Goal: Task Accomplishment & Management: Manage account settings

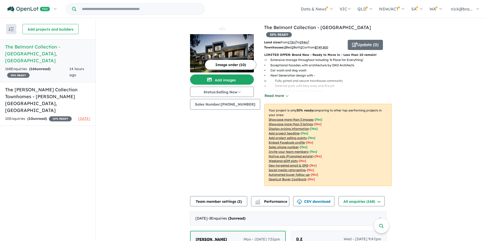
click at [276, 93] on button "Read more" at bounding box center [276, 96] width 24 height 6
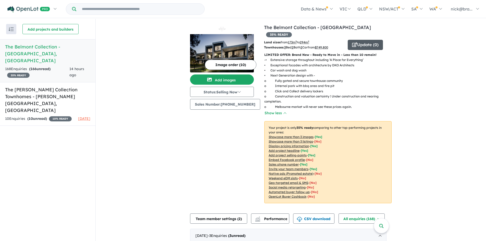
click at [361, 40] on button "Update ( 0 )" at bounding box center [365, 45] width 35 height 10
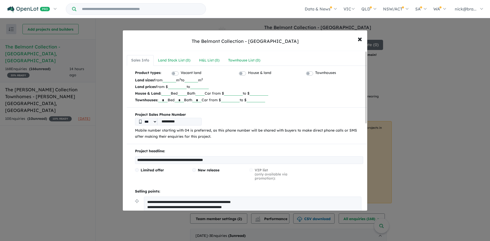
click at [197, 160] on input "**********" at bounding box center [249, 160] width 228 height 8
type input "**********"
click at [166, 121] on input "**********" at bounding box center [179, 122] width 44 height 8
click at [198, 122] on input "**********" at bounding box center [179, 122] width 44 height 8
type input "**********"
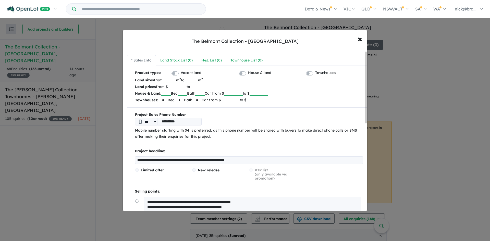
click at [236, 99] on input "******" at bounding box center [230, 99] width 19 height 5
type input "******"
click at [243, 114] on b "Project Sales Phone Number" at bounding box center [249, 115] width 228 height 6
click at [239, 98] on input "******" at bounding box center [230, 99] width 19 height 5
click at [245, 61] on div "Townhouse List ( 0 )" at bounding box center [246, 60] width 32 height 6
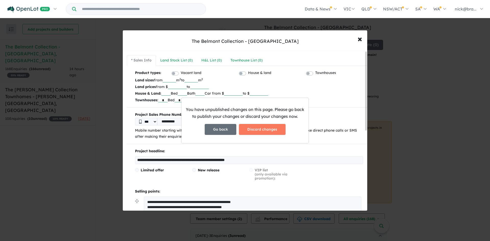
click at [216, 129] on button "Go back" at bounding box center [221, 129] width 32 height 11
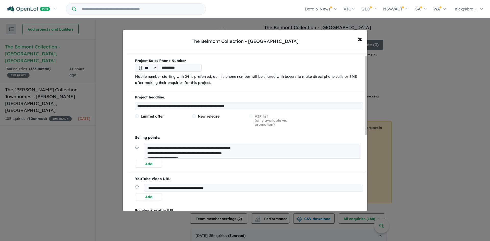
scroll to position [163, 0]
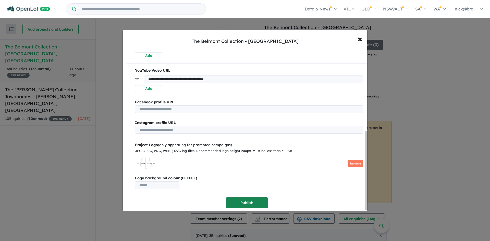
click at [245, 198] on button "Publish" at bounding box center [247, 202] width 42 height 11
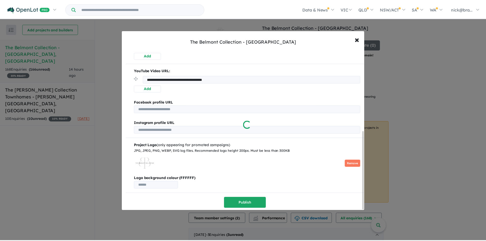
scroll to position [0, 0]
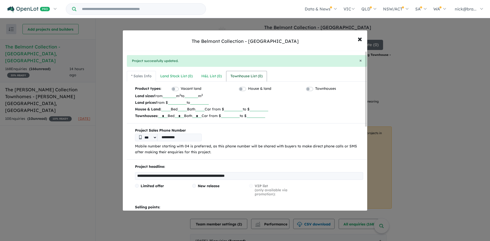
click at [245, 77] on div "Townhouse List ( 0 )" at bounding box center [246, 76] width 32 height 6
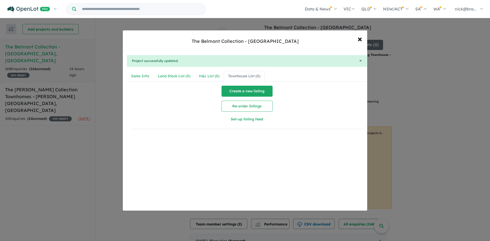
click at [242, 91] on button "Create a new listing" at bounding box center [246, 91] width 51 height 11
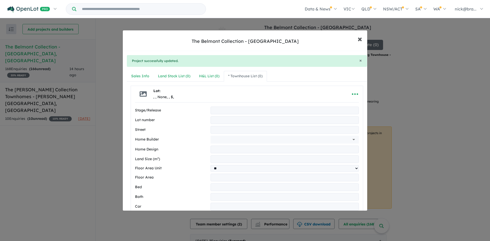
click at [358, 39] on span "×" at bounding box center [359, 38] width 5 height 11
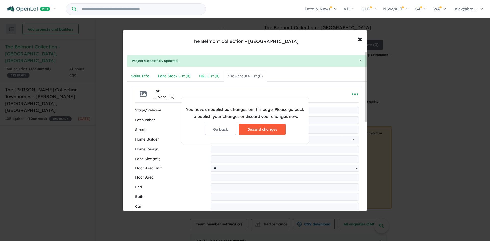
click at [257, 128] on button "Discard changes" at bounding box center [262, 129] width 47 height 11
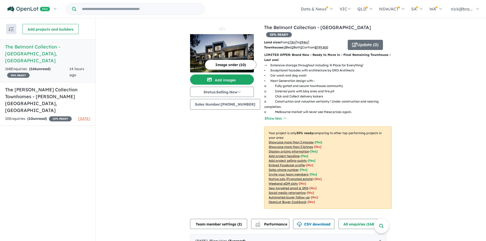
click at [223, 63] on button "Image order ( 10 )" at bounding box center [231, 65] width 52 height 10
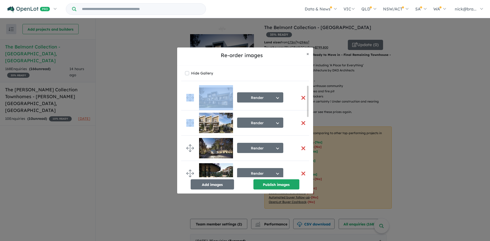
drag, startPoint x: 309, startPoint y: 103, endPoint x: 303, endPoint y: 92, distance: 12.3
click at [305, 106] on div "Hide Gallery Render Select image tag Aerial Location Map Masterplan Lifestyle A…" at bounding box center [245, 130] width 136 height 128
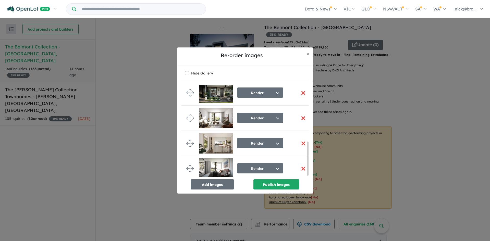
scroll to position [158, 0]
drag, startPoint x: 308, startPoint y: 98, endPoint x: 306, endPoint y: 164, distance: 66.1
click at [306, 164] on div "Render Select image tag Aerial Location Map Masterplan Lifestyle Amenities Park…" at bounding box center [245, 131] width 128 height 92
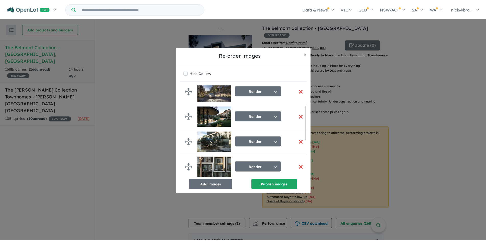
scroll to position [0, 0]
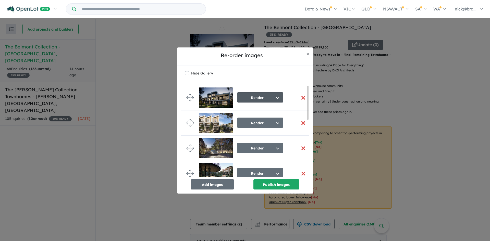
drag, startPoint x: 308, startPoint y: 149, endPoint x: 278, endPoint y: 101, distance: 56.3
click at [297, 63] on div "Re-order images × Close Hide Gallery Render Select image tag Aerial Location Ma…" at bounding box center [245, 120] width 136 height 147
click at [277, 94] on button "Render" at bounding box center [260, 97] width 46 height 10
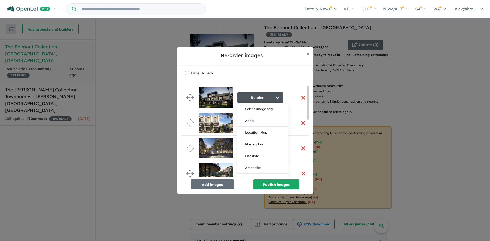
click at [277, 66] on div "Hide Gallery Render Select image tag Aerial Location Map Masterplan Lifestyle A…" at bounding box center [245, 130] width 136 height 128
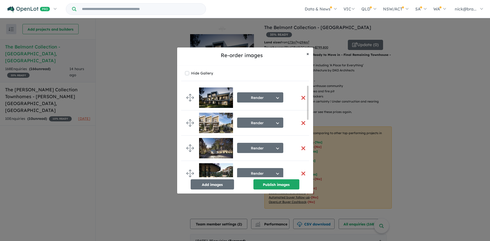
click at [305, 51] on button "× Close" at bounding box center [307, 53] width 11 height 13
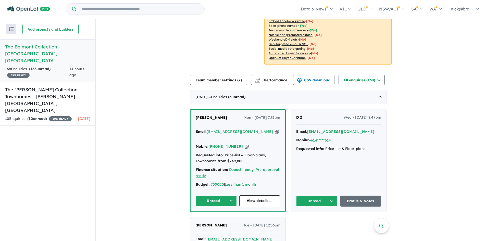
scroll to position [153, 0]
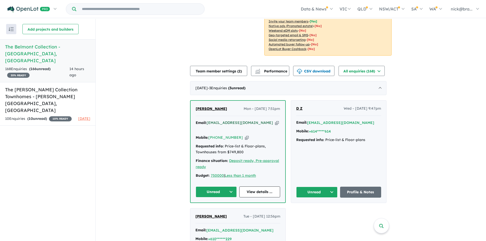
click at [222, 120] on a%20The%20Belmont%20Collection%20-%20Mill%20Park"] "angeljia0924@gmail.com" at bounding box center [240, 122] width 66 height 5
click at [275, 120] on icon "button" at bounding box center [277, 122] width 4 height 5
click at [233, 186] on button "Unread" at bounding box center [216, 191] width 41 height 11
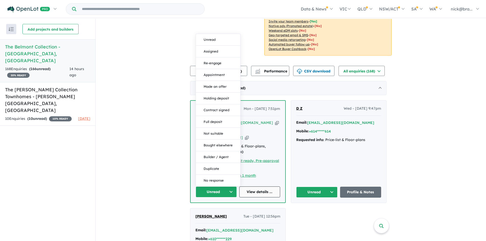
click at [259, 186] on link "View details ..." at bounding box center [259, 191] width 41 height 11
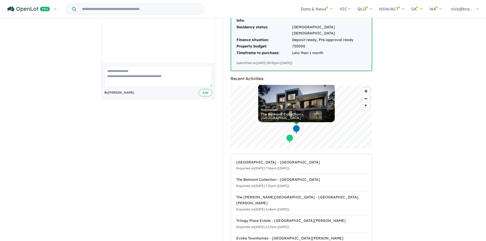
scroll to position [26, 0]
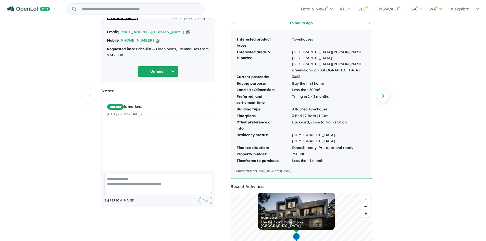
click at [121, 201] on span "By Nick Brewer" at bounding box center [119, 200] width 30 height 5
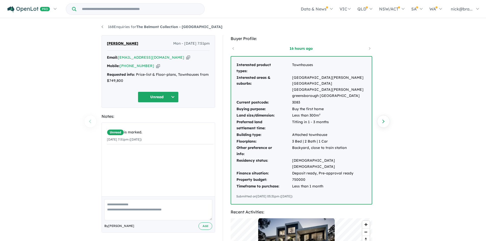
click at [171, 96] on button "Unread" at bounding box center [158, 97] width 41 height 11
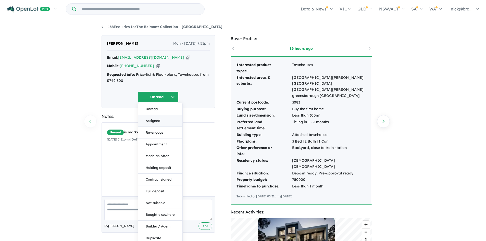
click at [155, 118] on button "Assigned" at bounding box center [160, 121] width 44 height 12
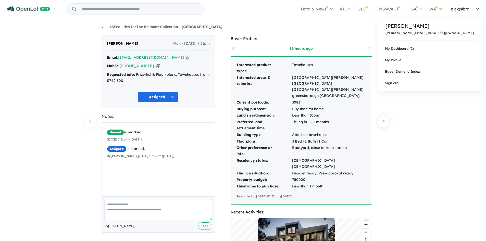
click at [477, 8] on link "nick@bra..." at bounding box center [463, 9] width 37 height 18
click at [401, 59] on span "My Profile" at bounding box center [393, 60] width 16 height 4
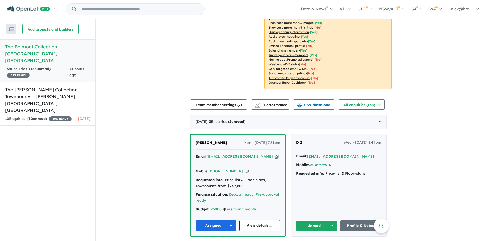
scroll to position [128, 0]
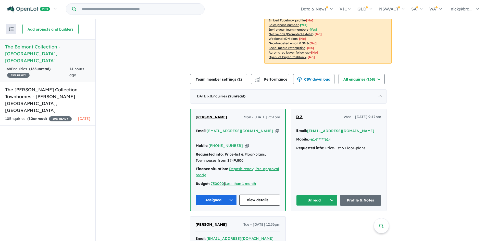
click at [220, 195] on button "Assigned" at bounding box center [216, 200] width 41 height 11
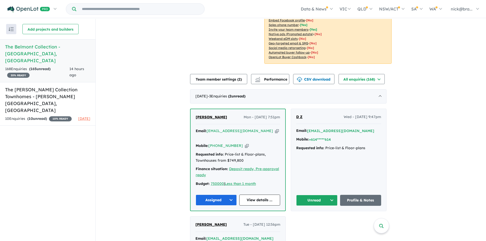
click at [209, 115] on span "[PERSON_NAME]" at bounding box center [211, 117] width 31 height 5
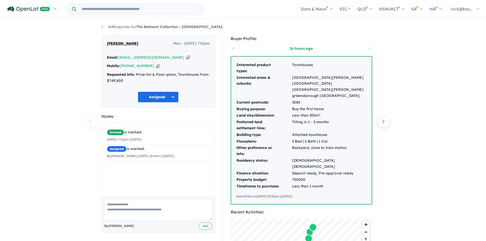
click at [114, 132] on span "Unread" at bounding box center [115, 132] width 17 height 6
click at [170, 95] on button "Assigned" at bounding box center [158, 97] width 41 height 11
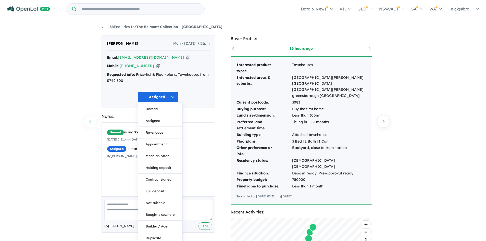
click at [42, 115] on div "168 Enquiries for The Belmont Collection - Mill Park Previous enquiry Next enqu…" at bounding box center [243, 130] width 486 height 223
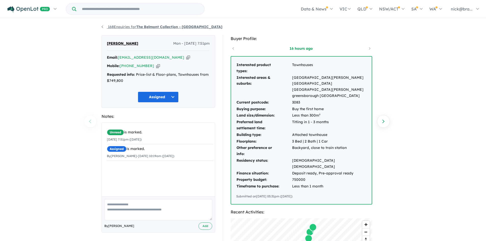
click at [103, 26] on link "168 Enquiries for The Belmont Collection - Mill Park" at bounding box center [162, 26] width 121 height 5
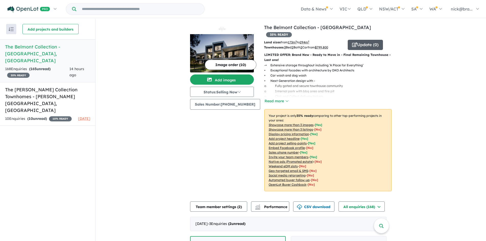
click at [366, 40] on button "Update ( 0 )" at bounding box center [365, 45] width 35 height 10
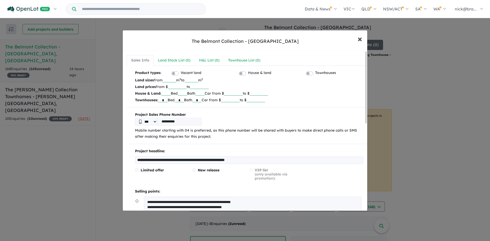
click at [359, 38] on span "×" at bounding box center [359, 38] width 5 height 11
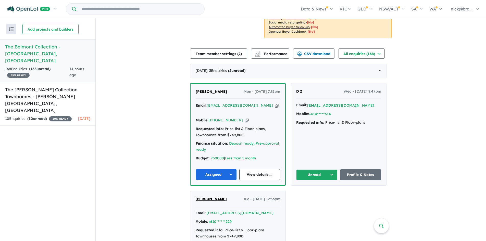
scroll to position [179, 0]
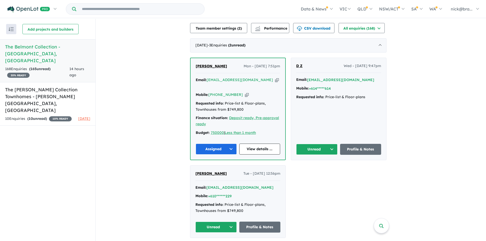
click at [359, 63] on span "Wed - [DATE] 9:47pm" at bounding box center [362, 66] width 37 height 6
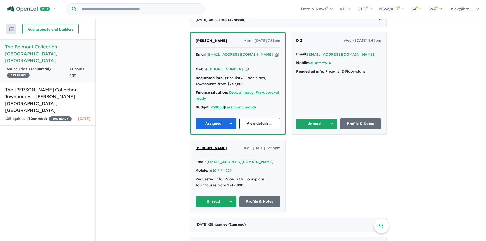
scroll to position [230, 0]
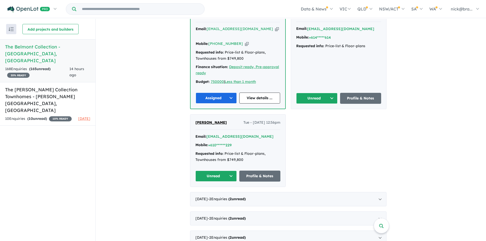
click at [228, 171] on button "Unread" at bounding box center [215, 176] width 41 height 11
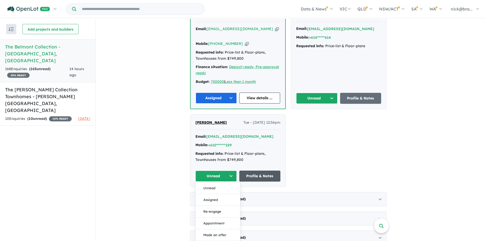
click at [261, 171] on link "Profile & Notes" at bounding box center [259, 176] width 41 height 11
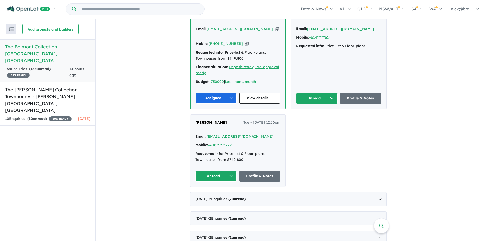
click at [333, 93] on button "Unread" at bounding box center [316, 98] width 41 height 11
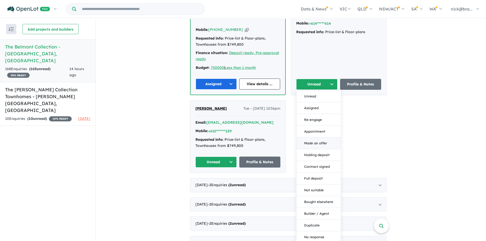
scroll to position [255, 0]
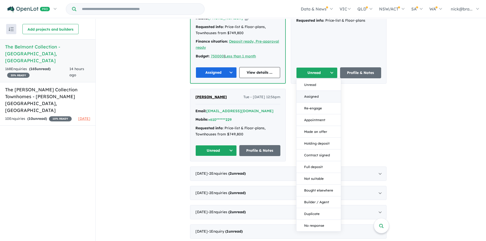
click at [316, 91] on button "Assigned" at bounding box center [318, 97] width 44 height 12
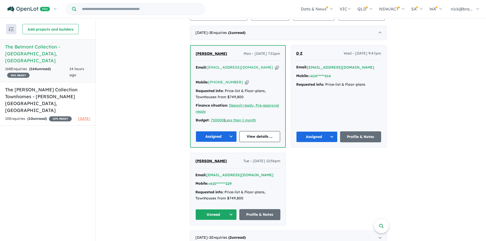
scroll to position [179, 0]
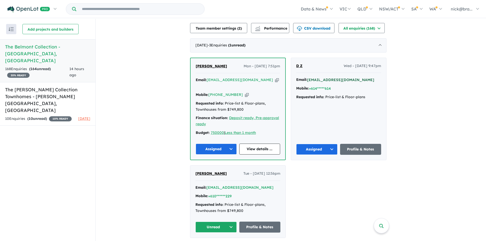
click at [325, 77] on button "*****@bigpond.com" at bounding box center [340, 79] width 67 height 5
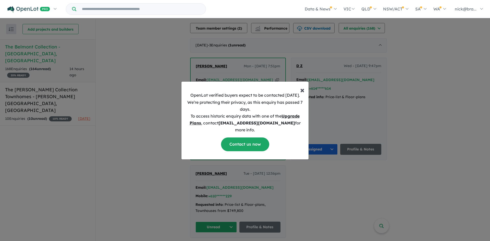
click at [302, 92] on span "×" at bounding box center [302, 90] width 4 height 10
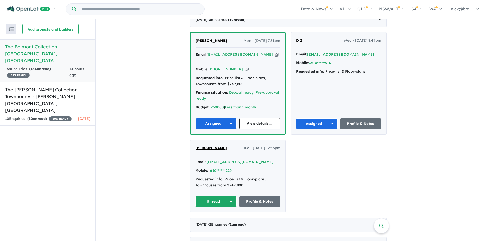
scroll to position [230, 0]
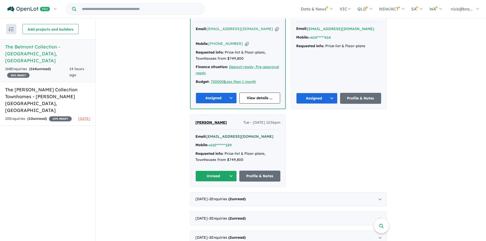
click at [228, 134] on button "[EMAIL_ADDRESS][DOMAIN_NAME]" at bounding box center [239, 136] width 67 height 5
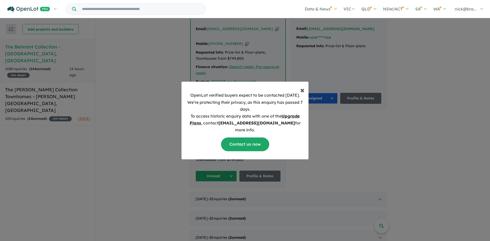
click at [301, 94] on span "×" at bounding box center [302, 90] width 4 height 10
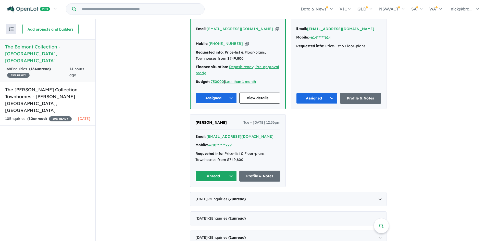
click at [218, 171] on button "Unread" at bounding box center [215, 176] width 41 height 11
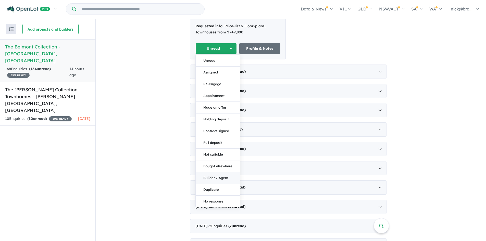
scroll to position [383, 0]
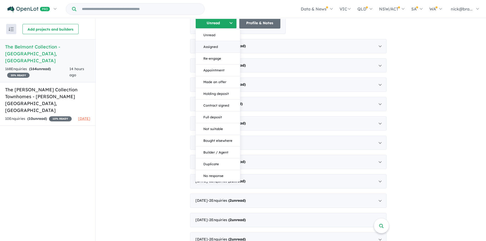
click at [216, 41] on button "Assigned" at bounding box center [218, 47] width 44 height 12
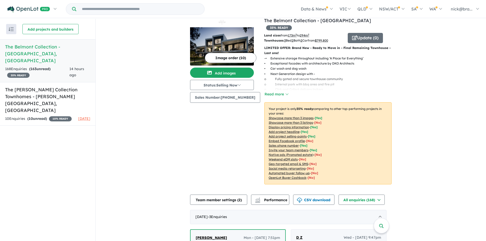
scroll to position [0, 0]
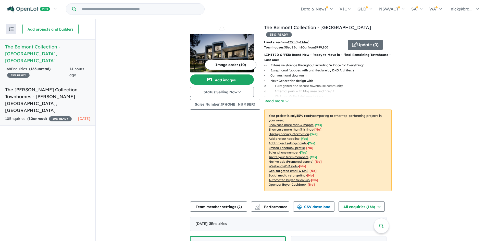
click at [42, 86] on h5 "The Anderson Collection Townhomes - Pascoe Vale South , VIC" at bounding box center [47, 100] width 85 height 28
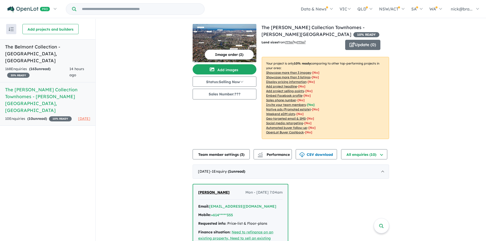
click at [42, 47] on h5 "The Belmont Collection - Mill Park , VIC" at bounding box center [47, 53] width 85 height 21
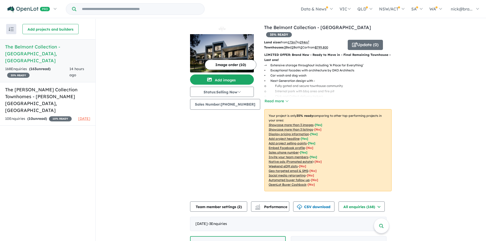
click at [35, 45] on h5 "The Belmont Collection - Mill Park , VIC" at bounding box center [47, 53] width 85 height 21
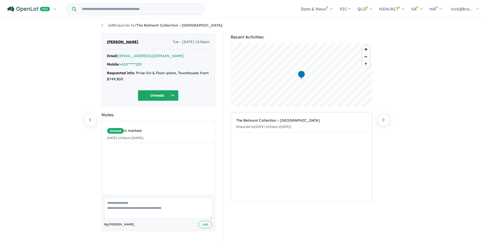
scroll to position [2, 0]
